Goal: Information Seeking & Learning: Learn about a topic

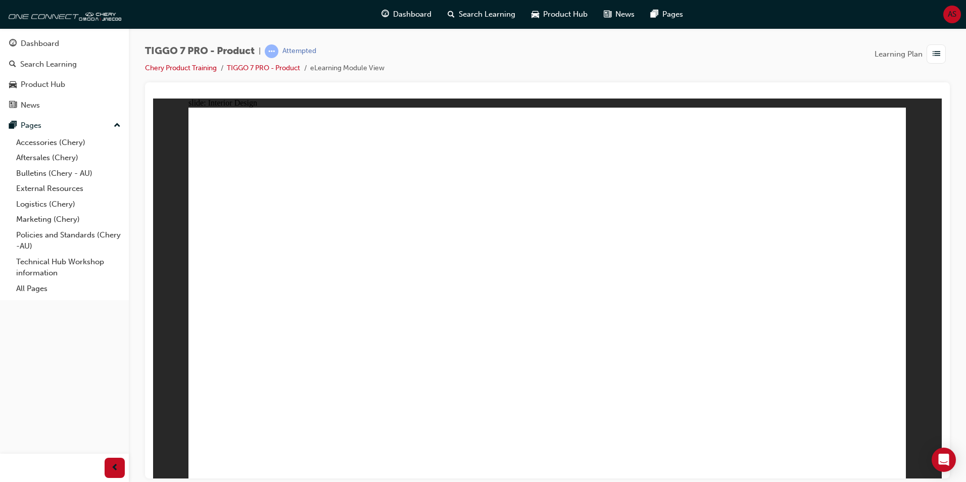
drag, startPoint x: 684, startPoint y: 230, endPoint x: 489, endPoint y: 248, distance: 196.4
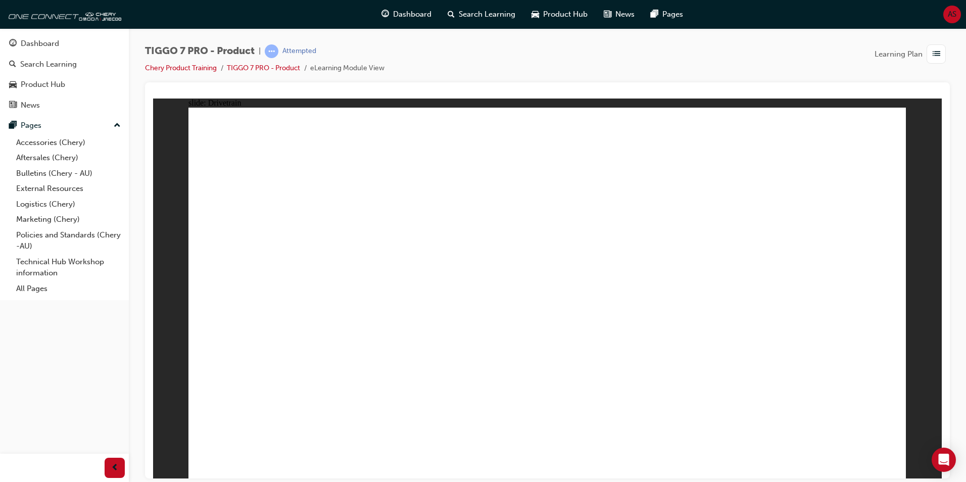
drag, startPoint x: 464, startPoint y: 377, endPoint x: 509, endPoint y: 377, distance: 45.5
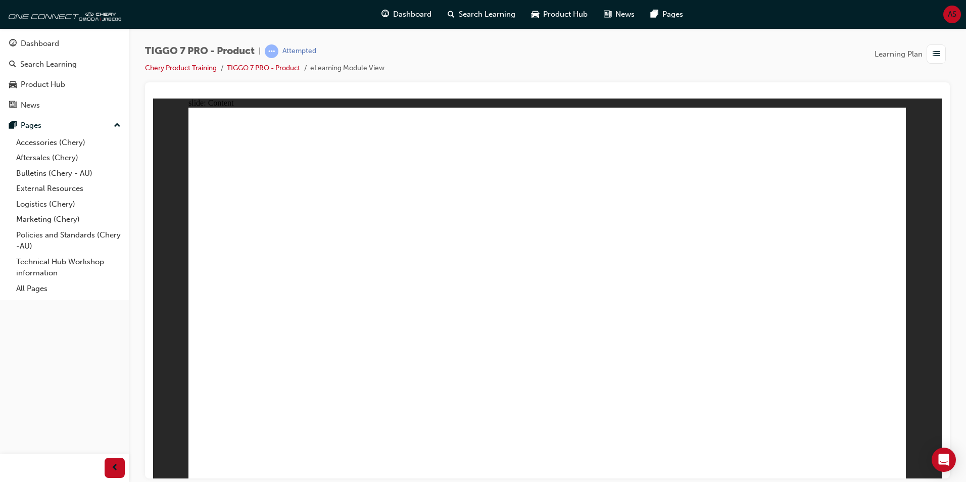
drag, startPoint x: 787, startPoint y: 334, endPoint x: 796, endPoint y: 333, distance: 8.6
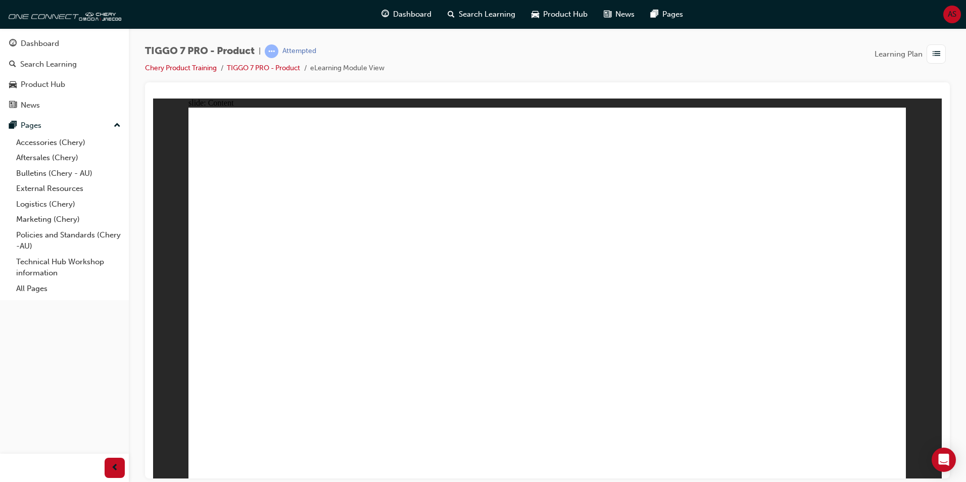
drag, startPoint x: 326, startPoint y: 409, endPoint x: 355, endPoint y: 420, distance: 31.2
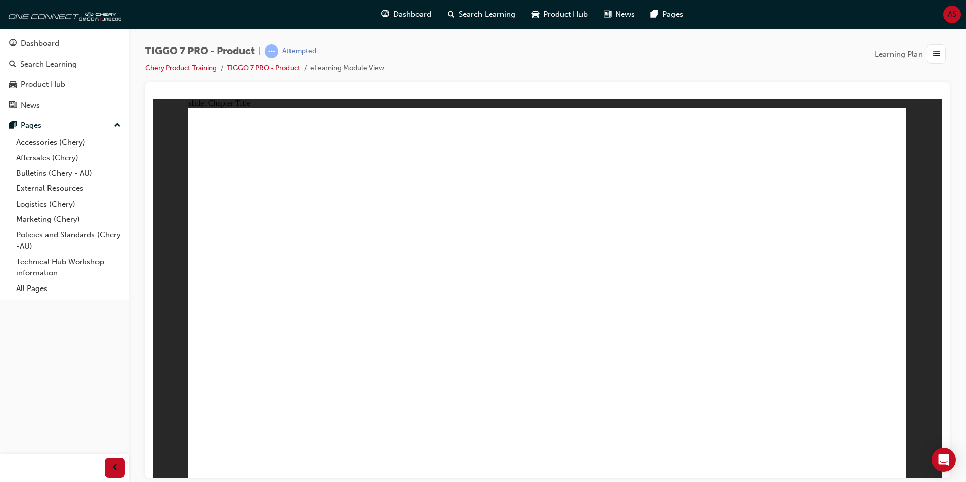
drag, startPoint x: 890, startPoint y: 457, endPoint x: 881, endPoint y: 458, distance: 9.1
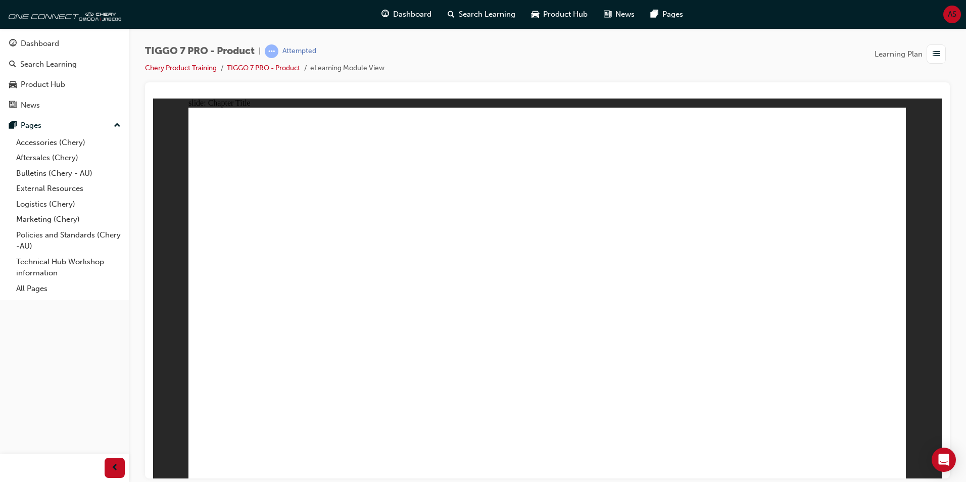
drag, startPoint x: 544, startPoint y: 140, endPoint x: 845, endPoint y: 316, distance: 348.9
drag, startPoint x: 774, startPoint y: 233, endPoint x: 585, endPoint y: 318, distance: 207.4
drag, startPoint x: 625, startPoint y: 233, endPoint x: 445, endPoint y: 327, distance: 203.4
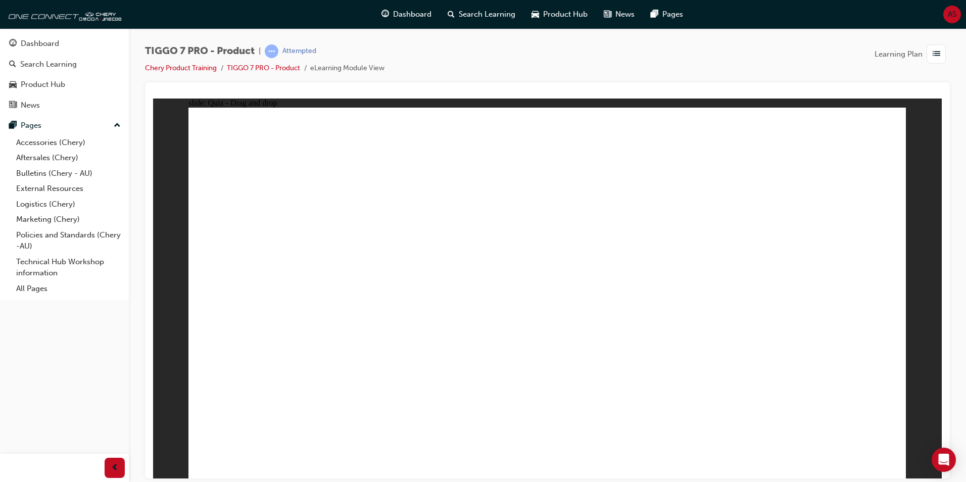
drag, startPoint x: 533, startPoint y: 208, endPoint x: 274, endPoint y: 327, distance: 284.6
drag, startPoint x: 854, startPoint y: 156, endPoint x: 730, endPoint y: 319, distance: 205.4
drag, startPoint x: 691, startPoint y: 317, endPoint x: 426, endPoint y: 180, distance: 298.1
drag, startPoint x: 422, startPoint y: 293, endPoint x: 680, endPoint y: 298, distance: 257.2
drag, startPoint x: 791, startPoint y: 161, endPoint x: 391, endPoint y: 315, distance: 428.3
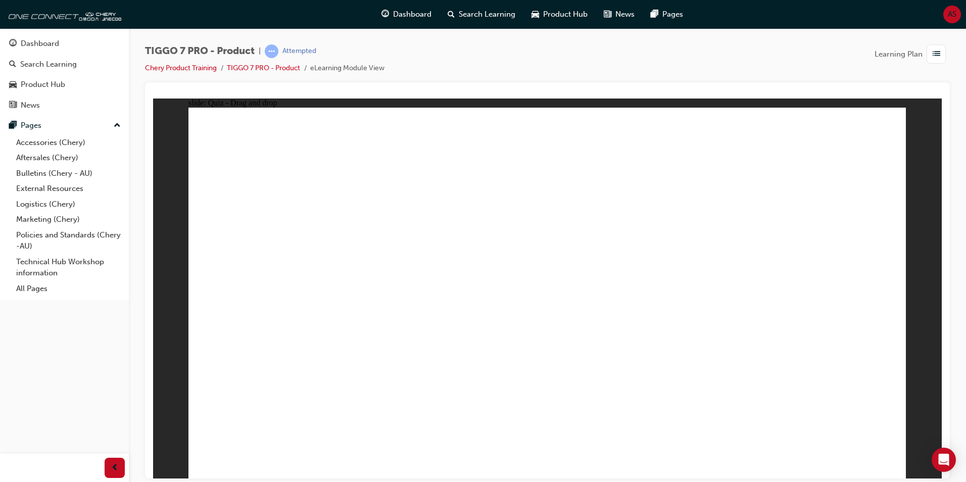
drag, startPoint x: 558, startPoint y: 187, endPoint x: 296, endPoint y: 321, distance: 293.7
drag, startPoint x: 695, startPoint y: 200, endPoint x: 282, endPoint y: 394, distance: 455.9
drag, startPoint x: 831, startPoint y: 200, endPoint x: 620, endPoint y: 365, distance: 267.7
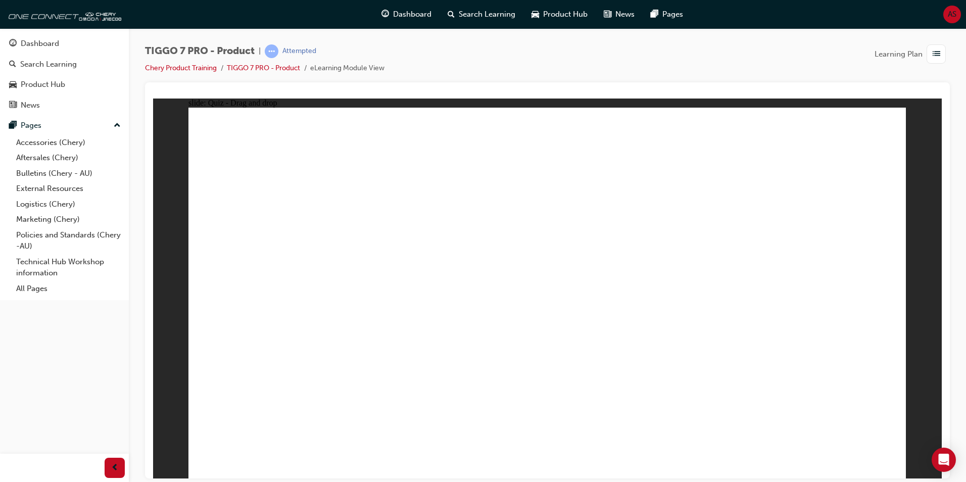
drag, startPoint x: 537, startPoint y: 144, endPoint x: 388, endPoint y: 337, distance: 244.2
drag, startPoint x: 607, startPoint y: 141, endPoint x: 392, endPoint y: 343, distance: 294.9
drag, startPoint x: 836, startPoint y: 143, endPoint x: 373, endPoint y: 356, distance: 509.1
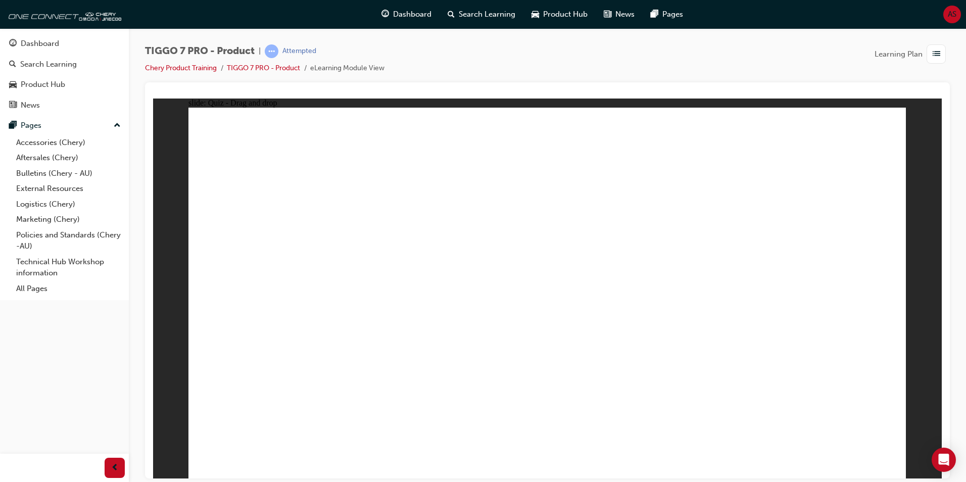
drag, startPoint x: 338, startPoint y: 334, endPoint x: 643, endPoint y: 348, distance: 305.4
drag, startPoint x: 543, startPoint y: 178, endPoint x: 403, endPoint y: 369, distance: 236.5
drag, startPoint x: 690, startPoint y: 147, endPoint x: 463, endPoint y: 340, distance: 298.2
drag, startPoint x: 768, startPoint y: 150, endPoint x: 625, endPoint y: 343, distance: 240.1
drag, startPoint x: 630, startPoint y: 176, endPoint x: 276, endPoint y: 347, distance: 392.7
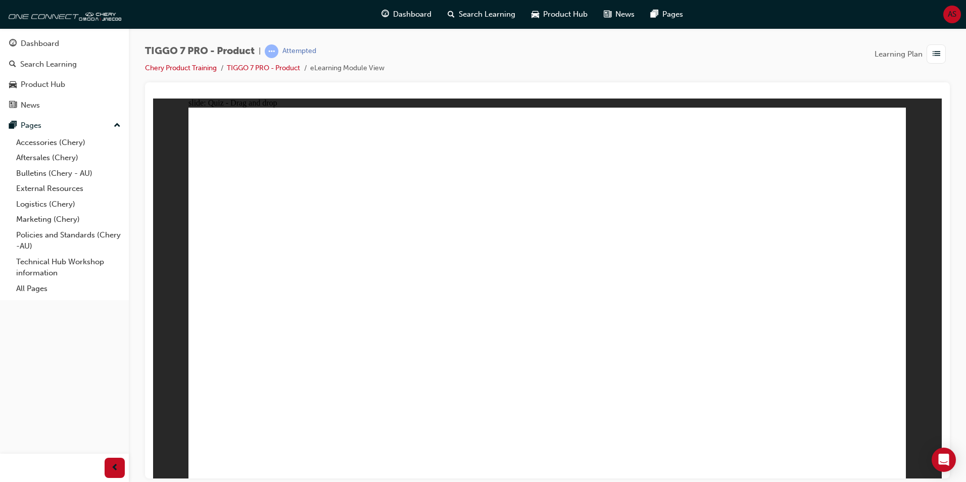
drag, startPoint x: 629, startPoint y: 240, endPoint x: 429, endPoint y: 331, distance: 219.1
drag, startPoint x: 759, startPoint y: 177, endPoint x: 422, endPoint y: 359, distance: 383.4
drag, startPoint x: 618, startPoint y: 204, endPoint x: 686, endPoint y: 335, distance: 148.2
drag, startPoint x: 683, startPoint y: 209, endPoint x: 587, endPoint y: 319, distance: 146.1
drag, startPoint x: 846, startPoint y: 172, endPoint x: 720, endPoint y: 346, distance: 214.6
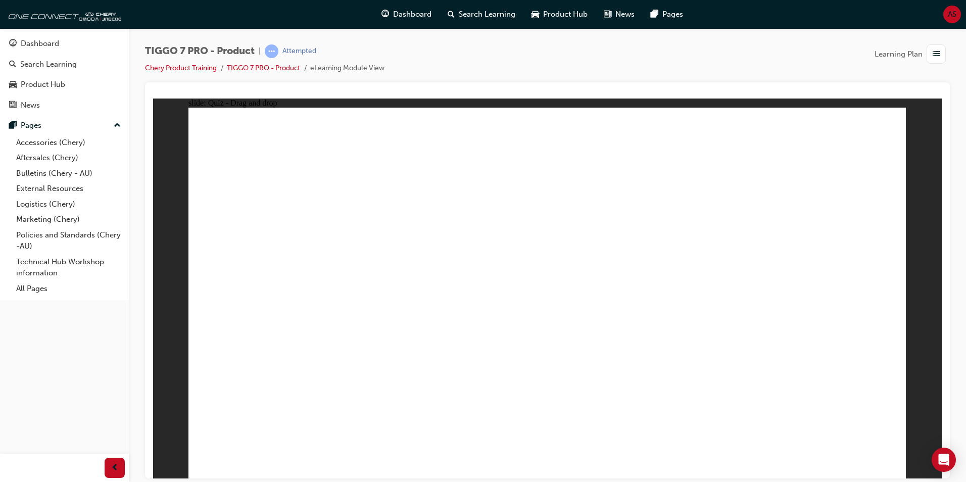
drag, startPoint x: 769, startPoint y: 214, endPoint x: 285, endPoint y: 378, distance: 511.3
drag, startPoint x: 589, startPoint y: 185, endPoint x: 365, endPoint y: 318, distance: 260.6
drag, startPoint x: 520, startPoint y: 299, endPoint x: 429, endPoint y: 332, distance: 96.9
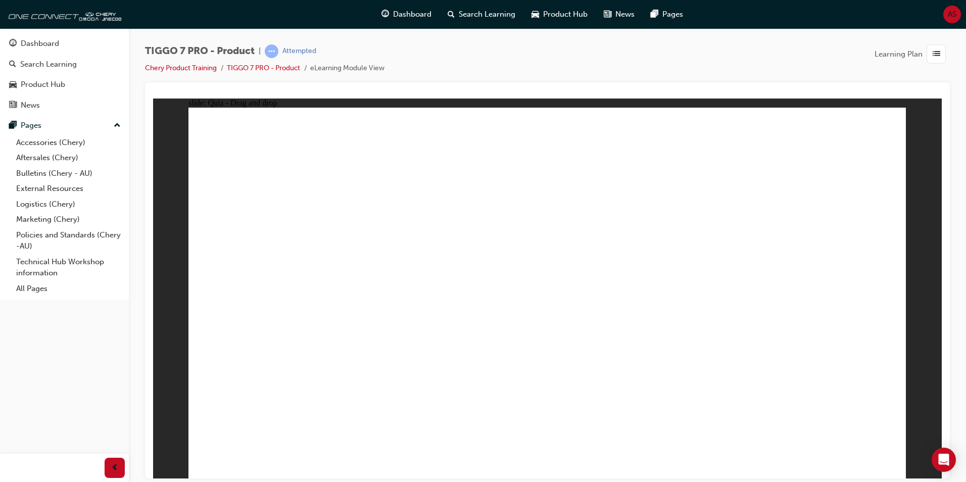
drag, startPoint x: 841, startPoint y: 174, endPoint x: 635, endPoint y: 304, distance: 243.9
radio input "true"
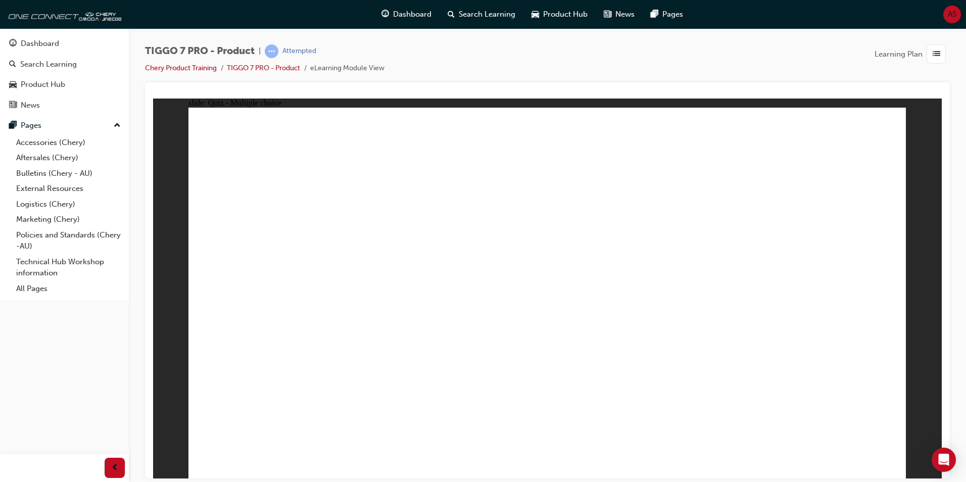
drag, startPoint x: 649, startPoint y: 144, endPoint x: 624, endPoint y: 369, distance: 225.7
drag, startPoint x: 680, startPoint y: 178, endPoint x: 382, endPoint y: 388, distance: 364.3
drag, startPoint x: 693, startPoint y: 203, endPoint x: 339, endPoint y: 365, distance: 389.1
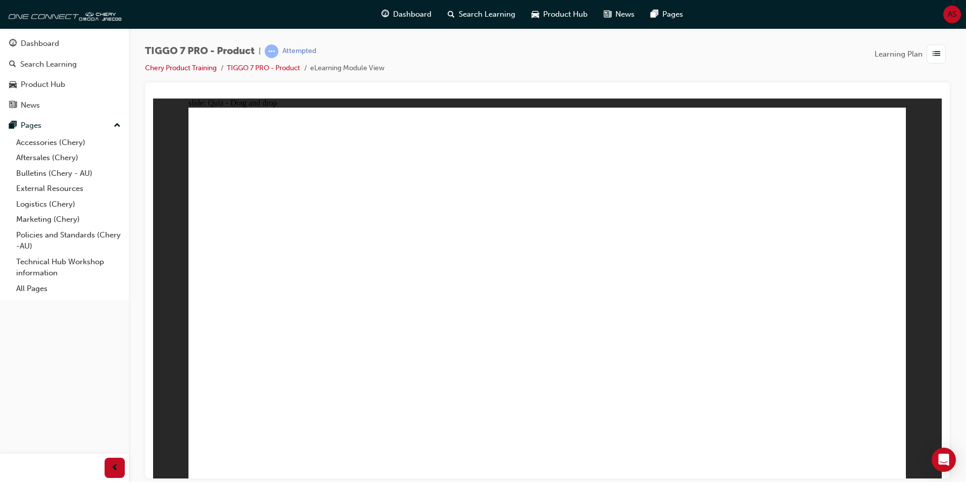
drag, startPoint x: 706, startPoint y: 170, endPoint x: 700, endPoint y: 343, distance: 172.4
drag, startPoint x: 685, startPoint y: 200, endPoint x: 605, endPoint y: 408, distance: 222.7
drag, startPoint x: 569, startPoint y: 146, endPoint x: 387, endPoint y: 368, distance: 287.9
drag, startPoint x: 580, startPoint y: 151, endPoint x: 687, endPoint y: 373, distance: 246.8
drag, startPoint x: 844, startPoint y: 147, endPoint x: 742, endPoint y: 370, distance: 246.2
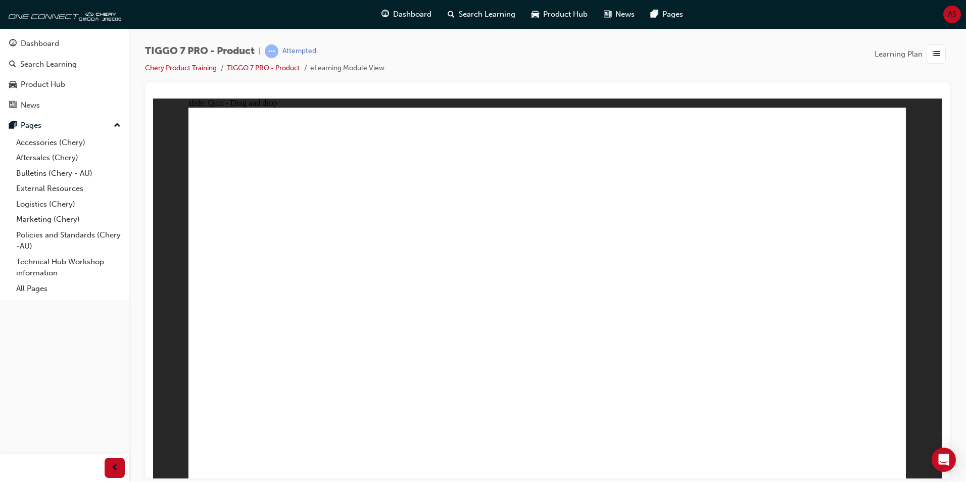
drag, startPoint x: 562, startPoint y: 175, endPoint x: 604, endPoint y: 374, distance: 203.4
drag, startPoint x: 774, startPoint y: 172, endPoint x: 684, endPoint y: 384, distance: 230.5
drag, startPoint x: 586, startPoint y: 393, endPoint x: 355, endPoint y: 387, distance: 231.0
drag, startPoint x: 817, startPoint y: 179, endPoint x: 677, endPoint y: 392, distance: 254.9
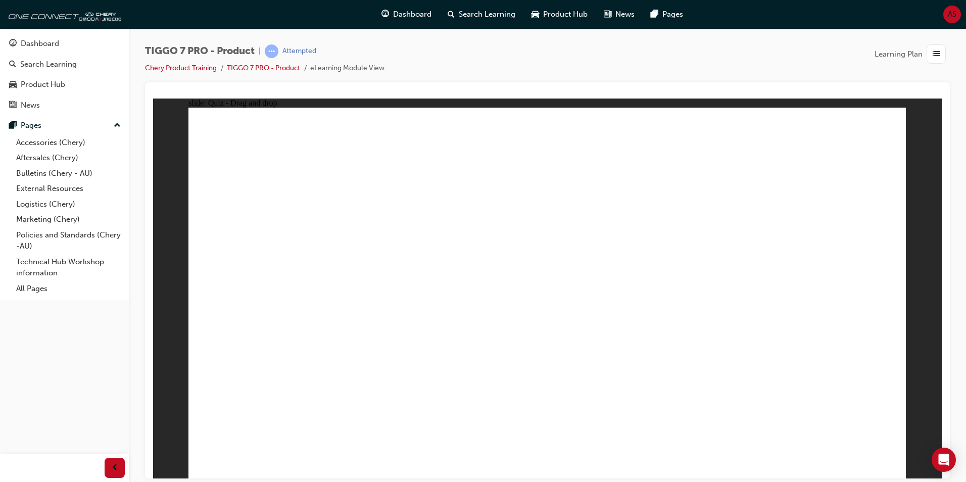
radio input "true"
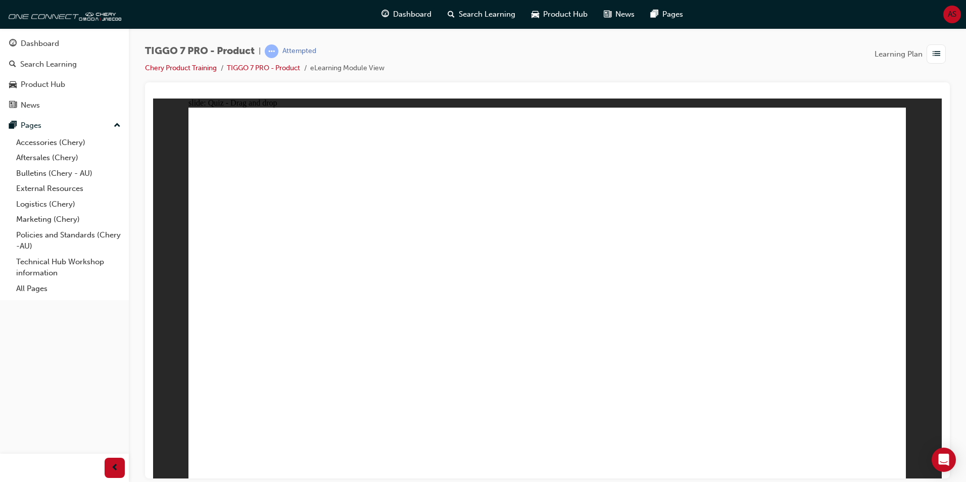
drag, startPoint x: 827, startPoint y: 151, endPoint x: 284, endPoint y: 316, distance: 567.6
